Goal: Task Accomplishment & Management: Manage account settings

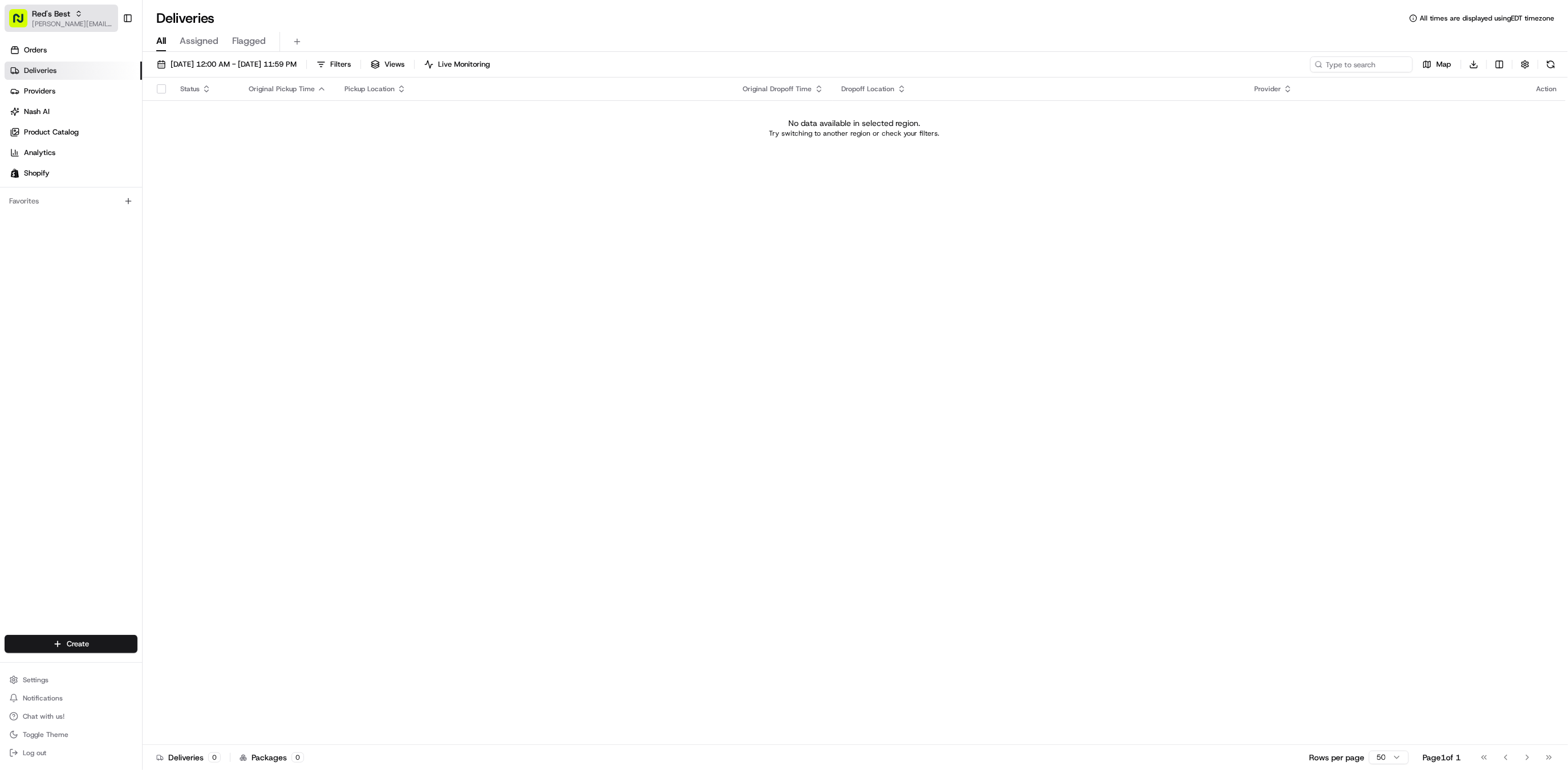
click at [56, 14] on span "Red's Best" at bounding box center [51, 14] width 39 height 12
type input "homerun"
click at [190, 56] on div "HomeRun" at bounding box center [205, 60] width 165 height 23
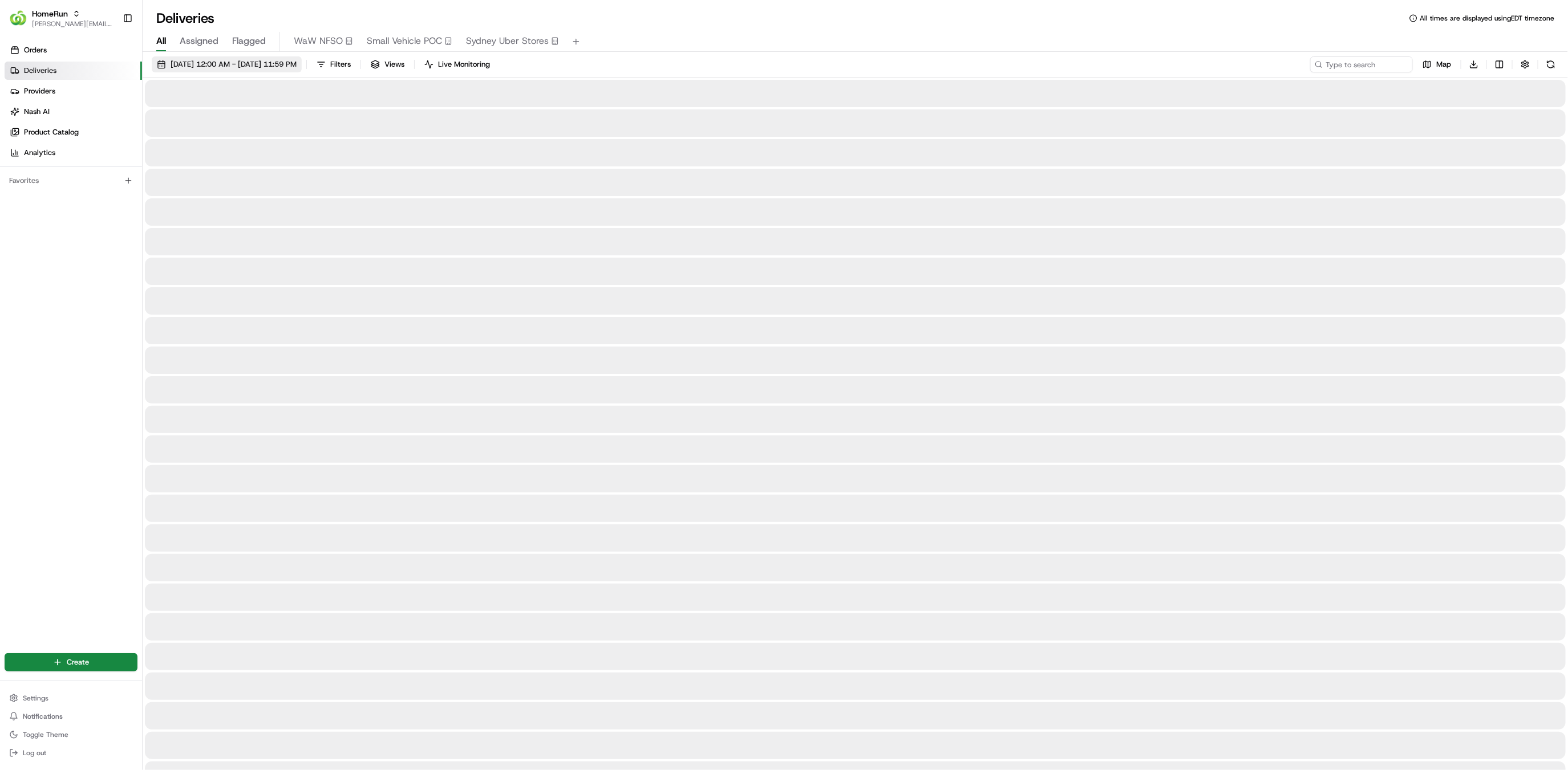
click at [196, 71] on button "[DATE] 12:00 AM - [DATE] 11:59 PM" at bounding box center [226, 64] width 150 height 16
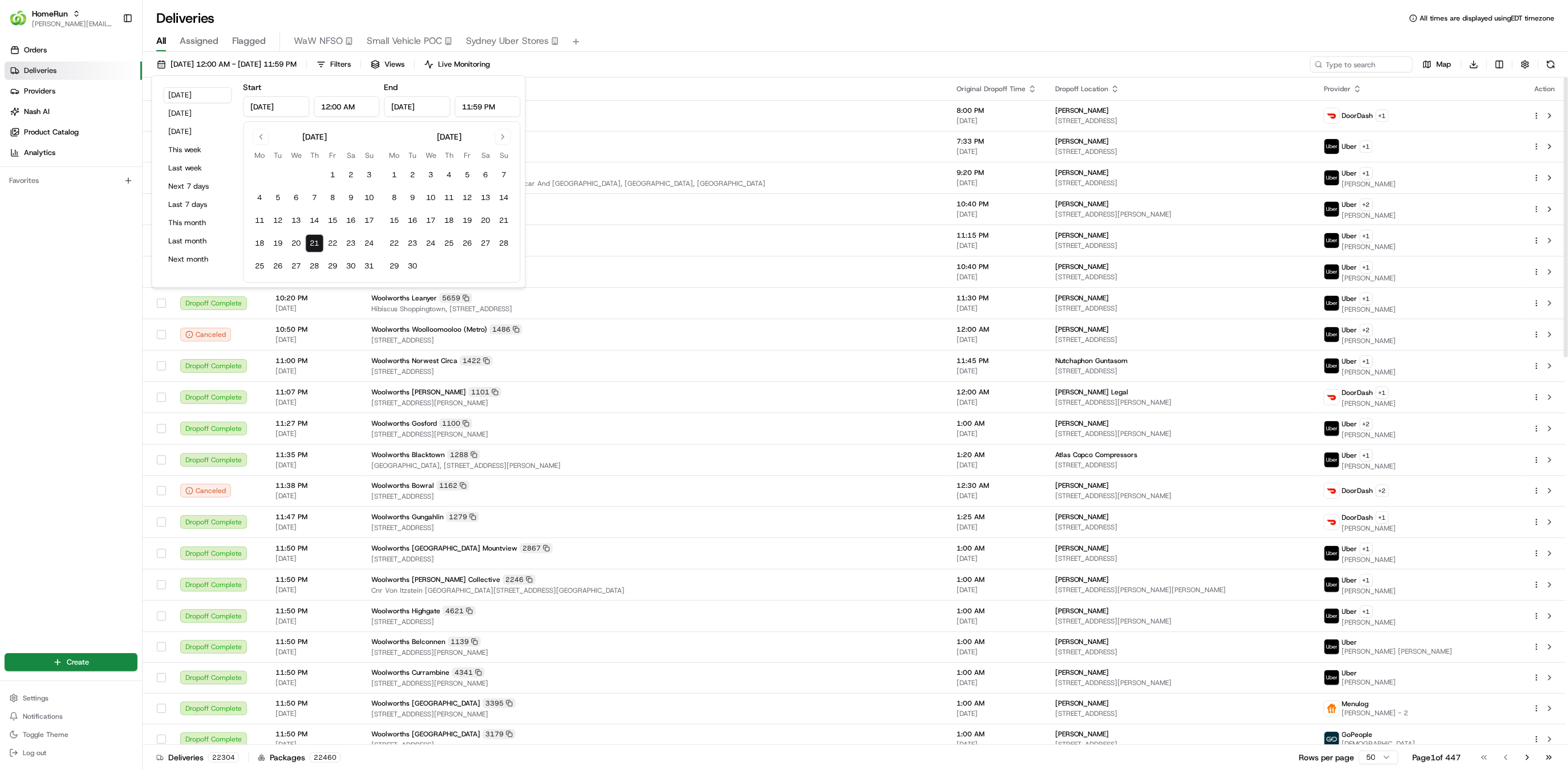
click at [98, 387] on div "Orders Deliveries Providers [PERSON_NAME] Product Catalog Analytics Favorites" at bounding box center [71, 339] width 142 height 605
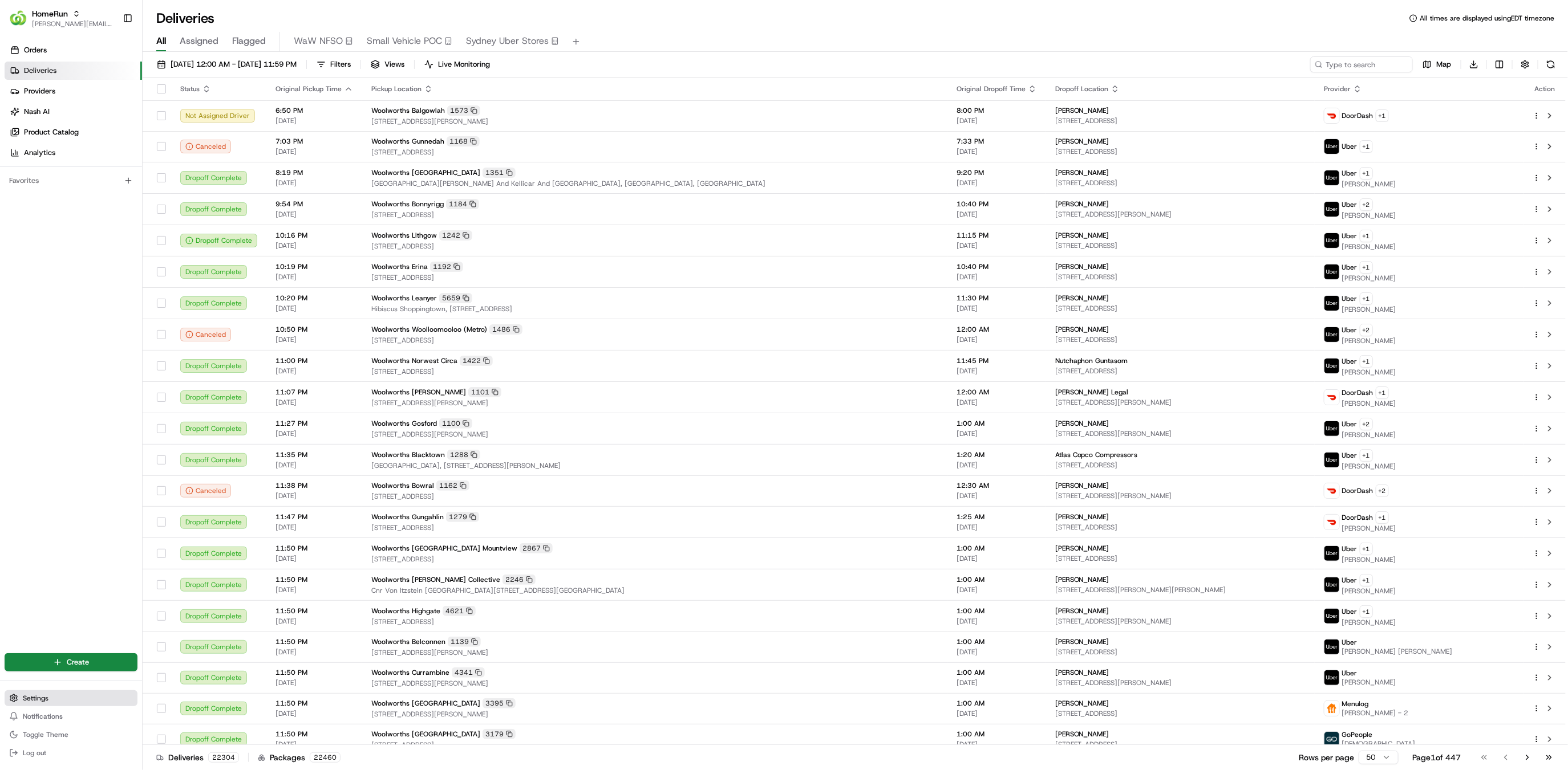
click at [77, 696] on button "Settings" at bounding box center [71, 698] width 132 height 16
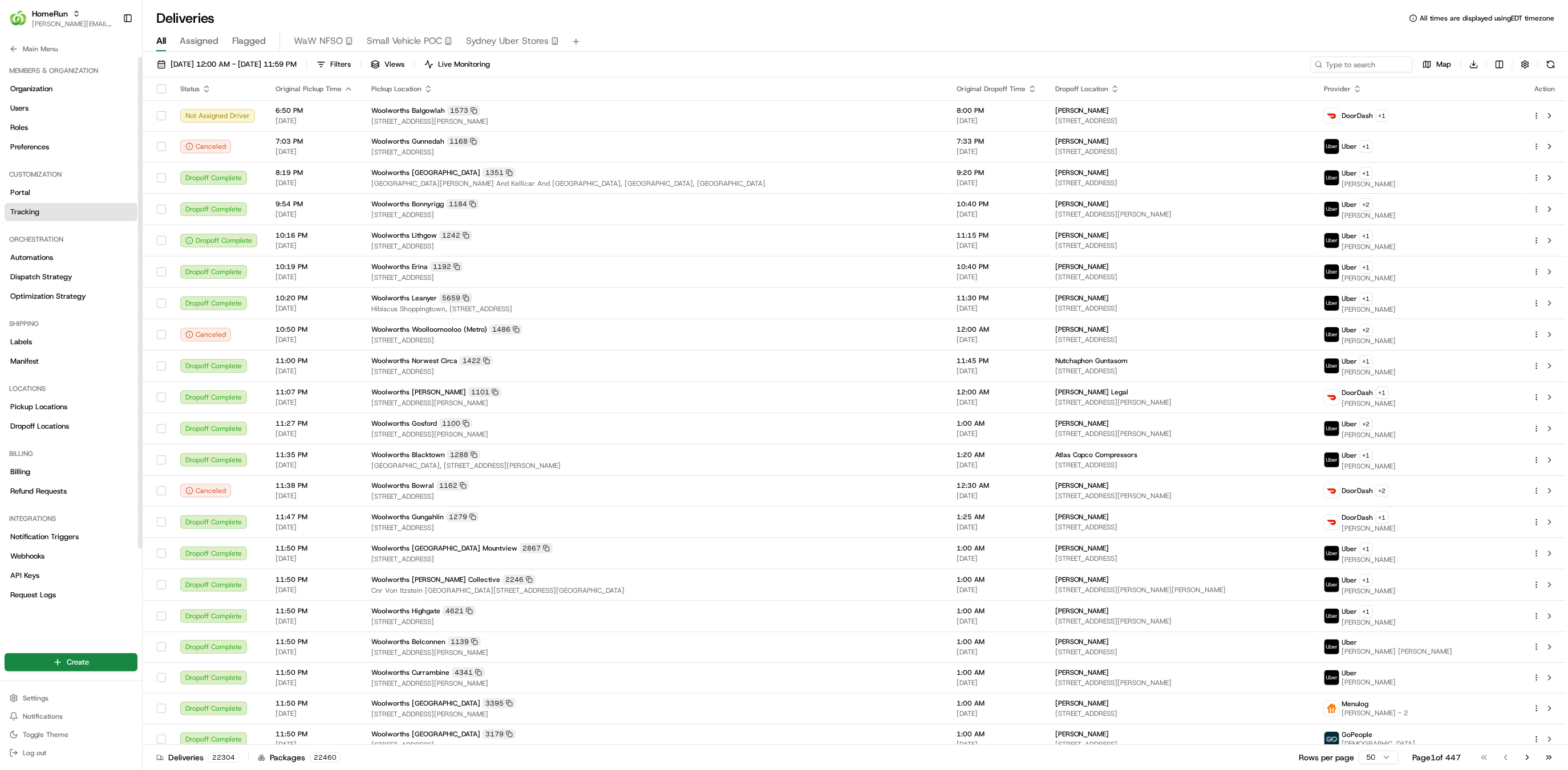
click at [49, 219] on link "Tracking" at bounding box center [71, 212] width 132 height 18
